Goal: Communication & Community: Answer question/provide support

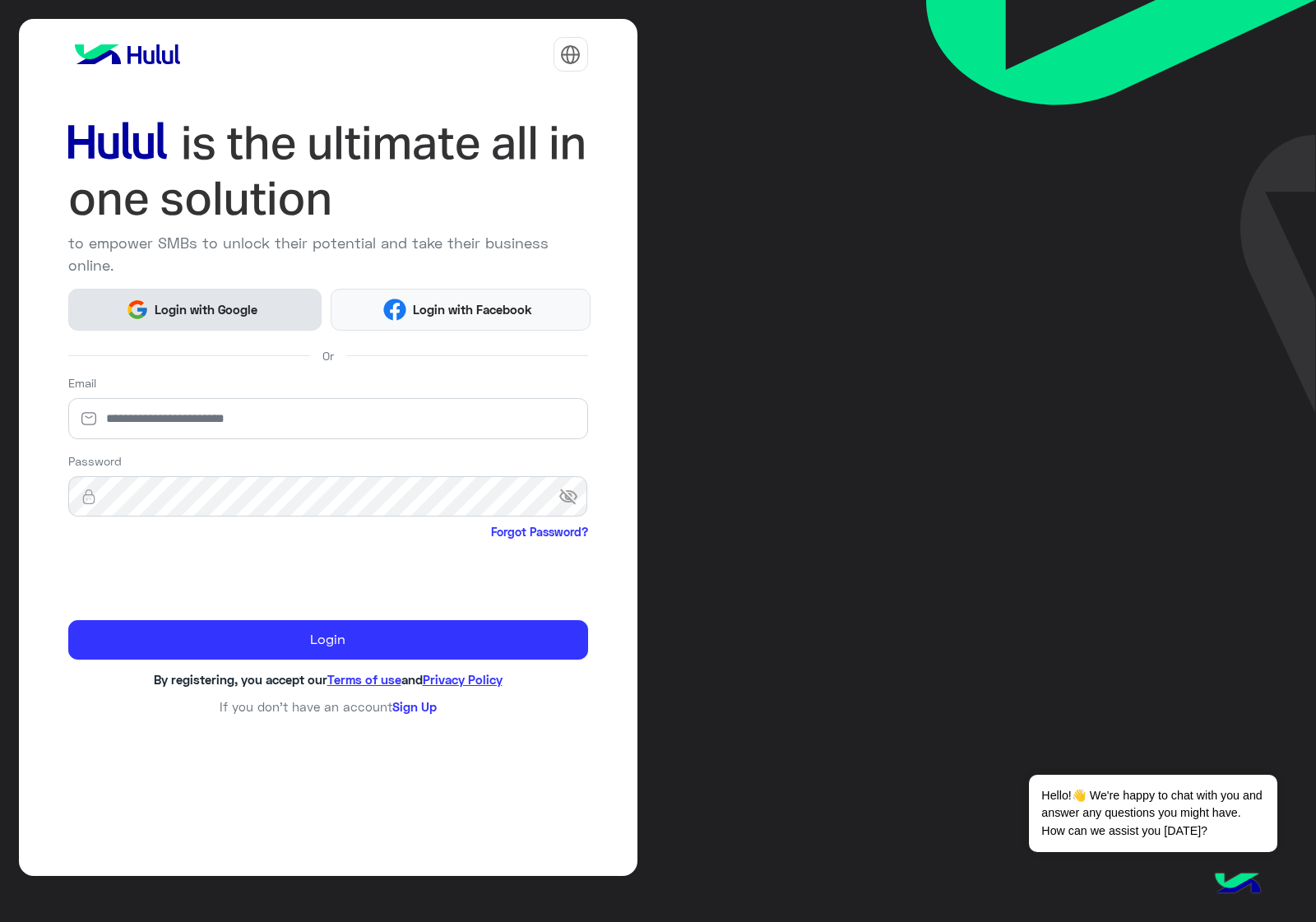
click at [203, 300] on span "Login with Google" at bounding box center [206, 309] width 115 height 19
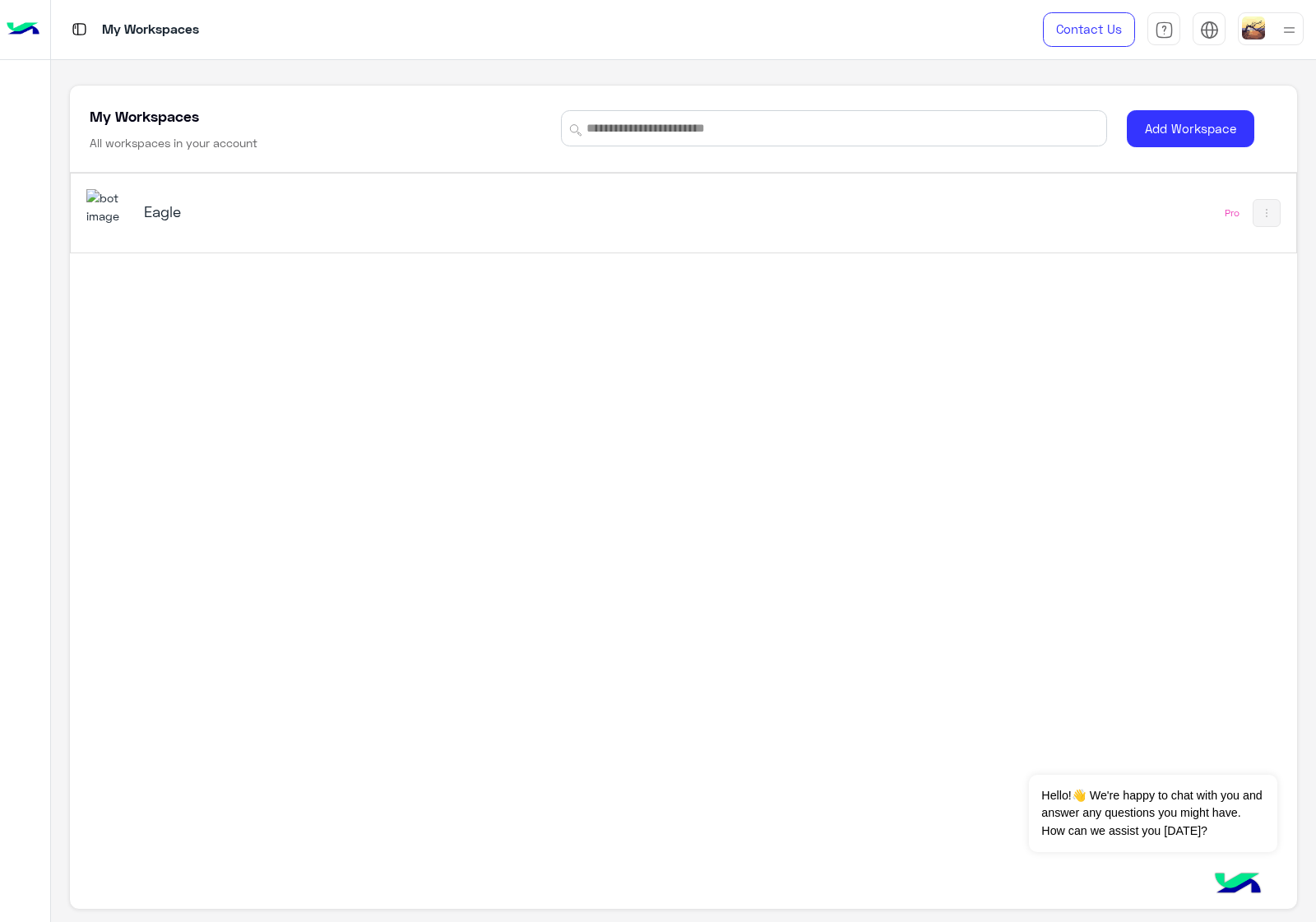
click at [251, 225] on div "Eagle" at bounding box center [444, 213] width 716 height 48
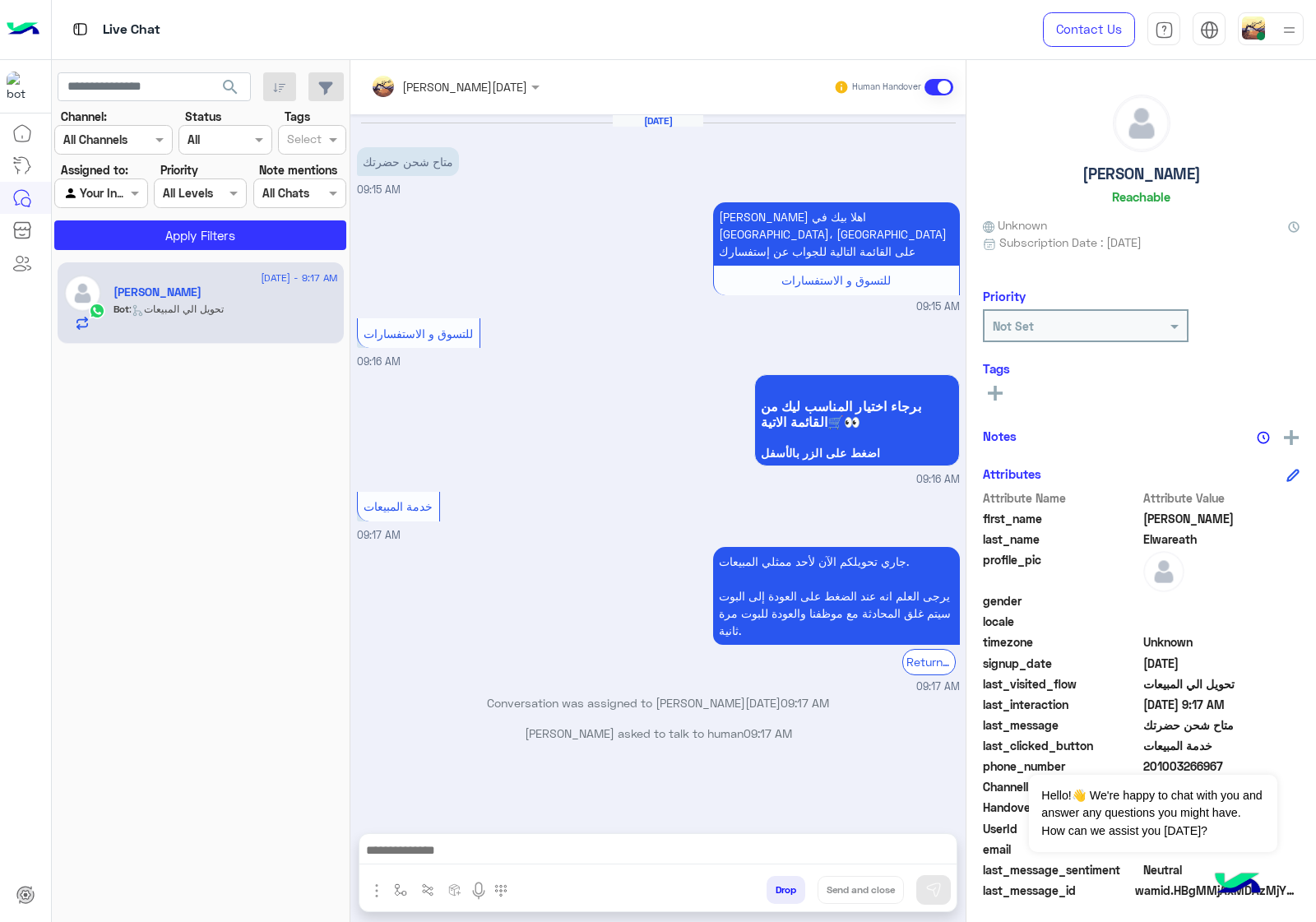
click at [775, 878] on button "Drop" at bounding box center [785, 890] width 38 height 28
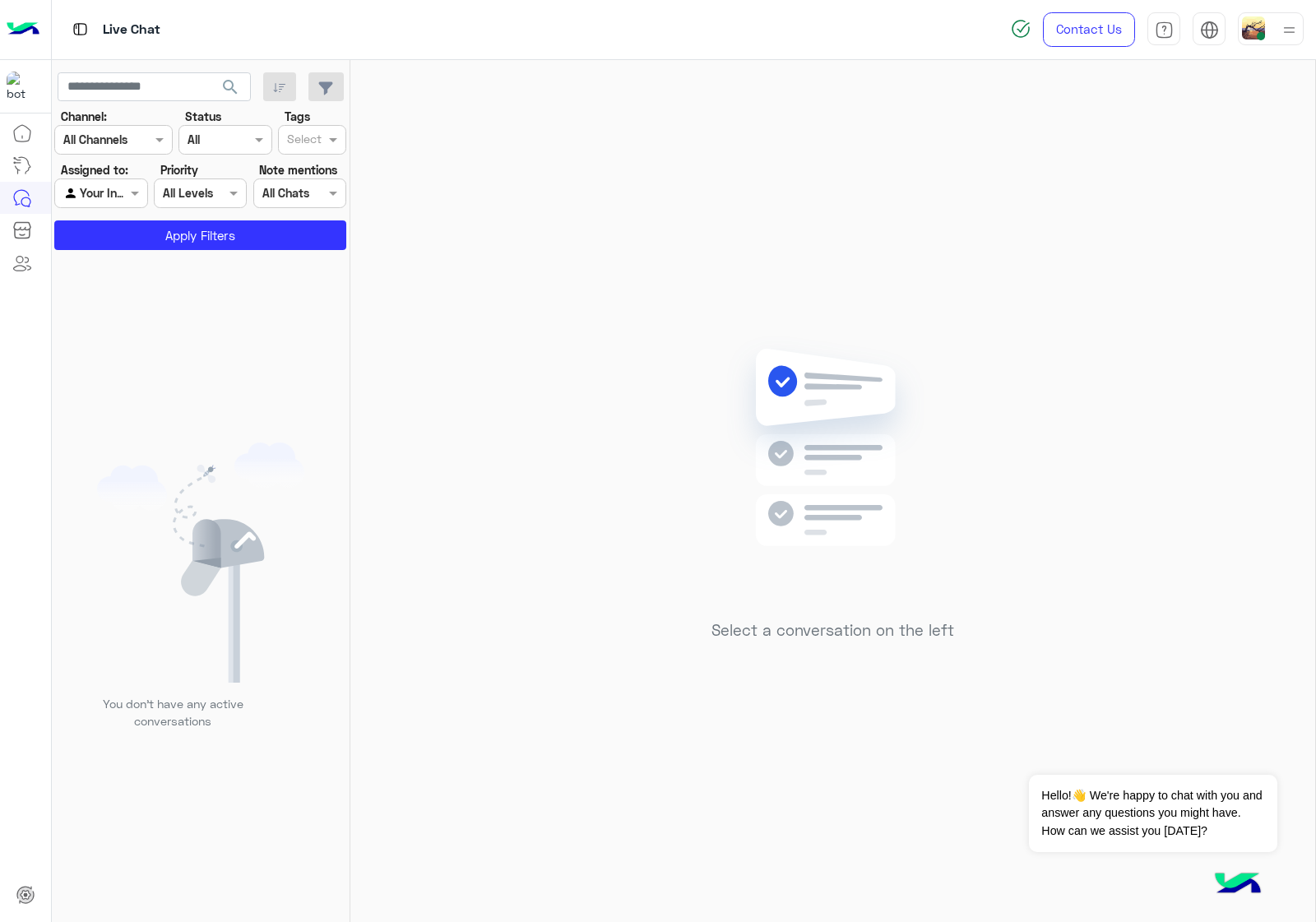
click at [1276, 31] on div at bounding box center [1270, 28] width 66 height 32
click at [1174, 231] on label "Offline" at bounding box center [1201, 232] width 179 height 30
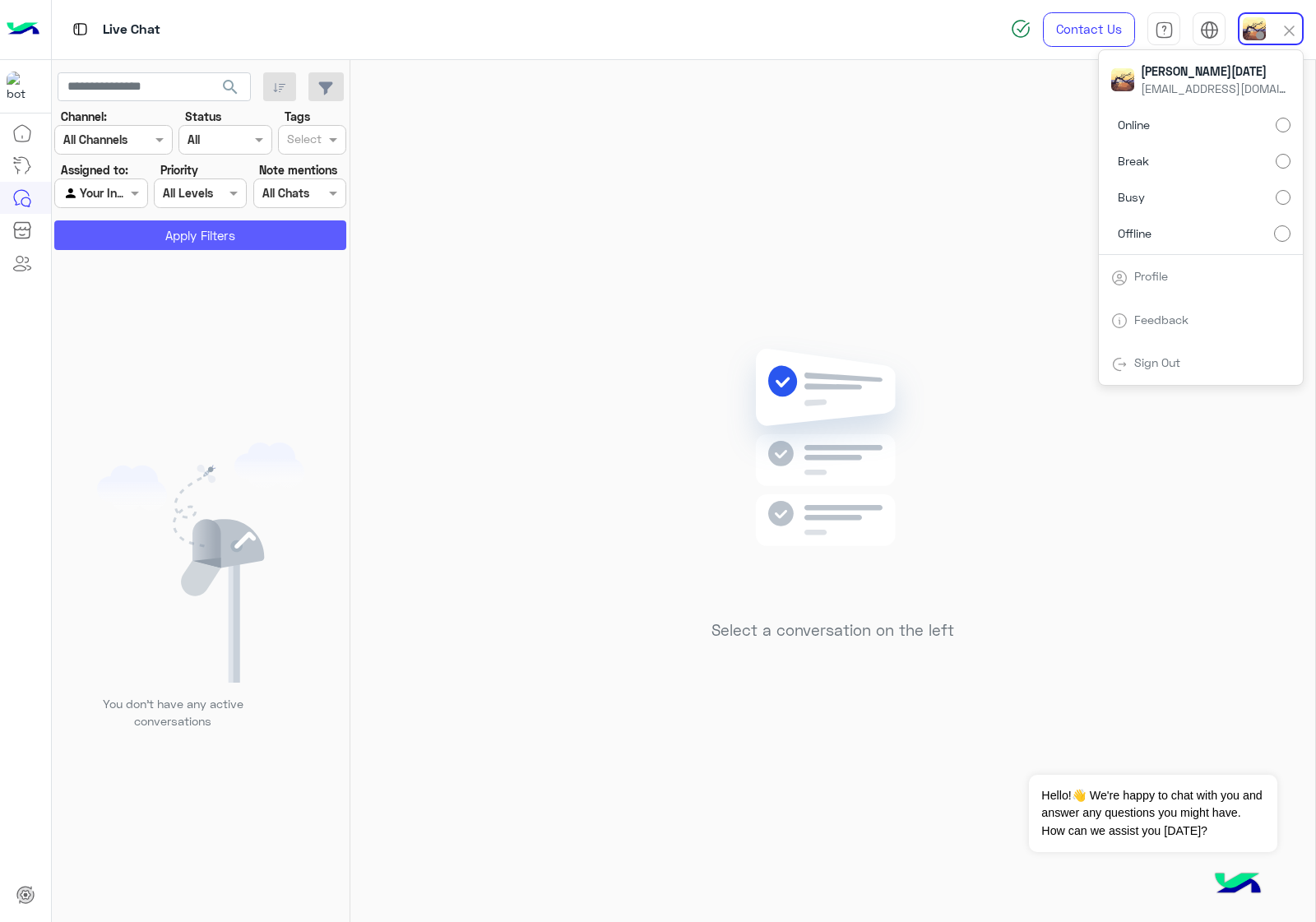
click at [247, 229] on button "Apply Filters" at bounding box center [201, 235] width 292 height 30
